Goal: Download file/media

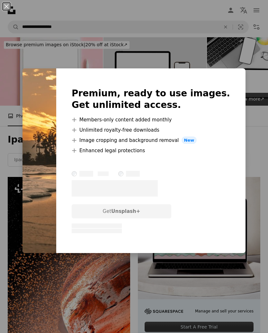
scroll to position [2816, 0]
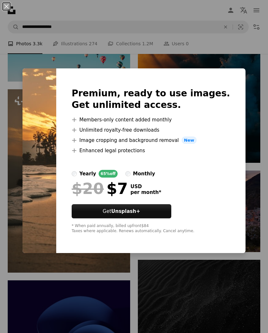
click at [204, 290] on div "An X shape Premium, ready to use images. Get unlimited access. A plus sign Memb…" at bounding box center [134, 166] width 268 height 333
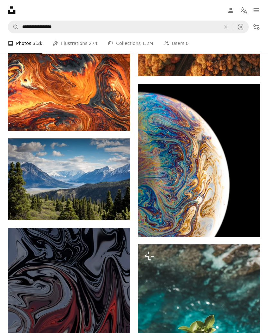
scroll to position [3273, 0]
click at [251, 229] on link "Arrow pointing down" at bounding box center [247, 225] width 13 height 10
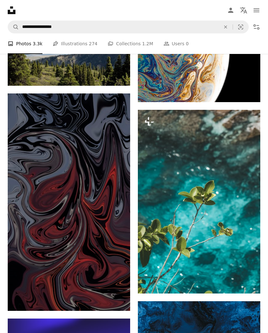
scroll to position [3257, 0]
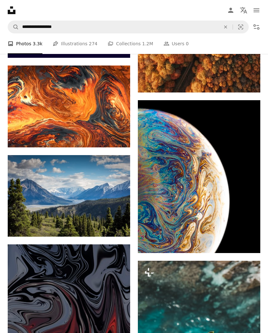
click at [249, 244] on icon "Download" at bounding box center [248, 241] width 4 height 4
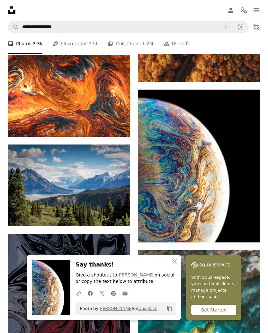
click at [222, 202] on img at bounding box center [199, 166] width 122 height 153
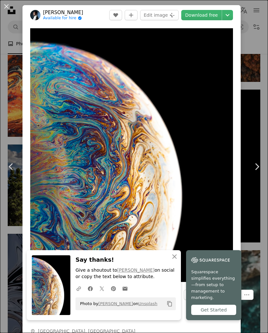
click at [263, 133] on div "An X shape Chevron left Chevron right [PERSON_NAME] Available for hire A checkm…" at bounding box center [134, 166] width 268 height 333
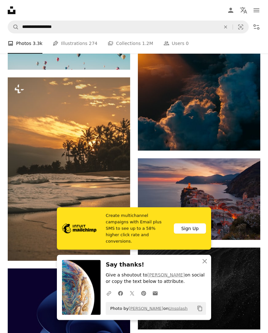
scroll to position [2828, 0]
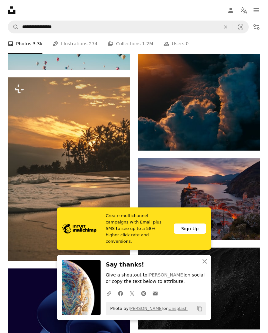
click at [57, 181] on img at bounding box center [69, 169] width 122 height 184
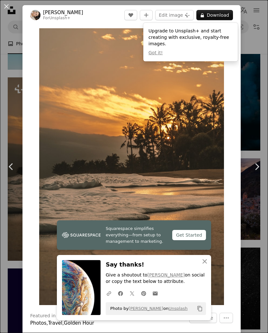
click at [258, 131] on div "An X shape Chevron left Chevron right [PERSON_NAME] For Unsplash+ A heart A plu…" at bounding box center [134, 166] width 268 height 333
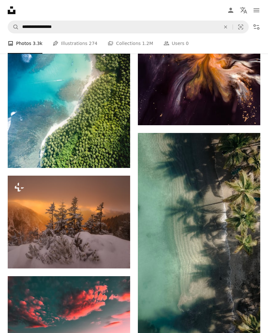
scroll to position [644, 0]
